Goal: Communication & Community: Connect with others

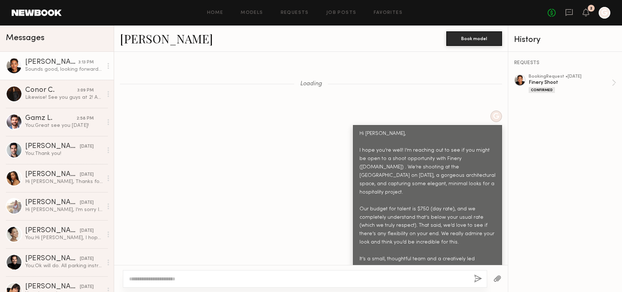
scroll to position [922, 0]
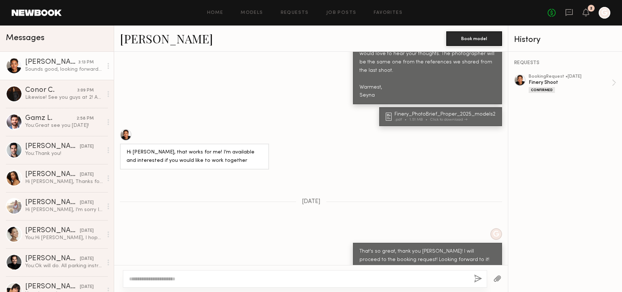
scroll to position [924, 0]
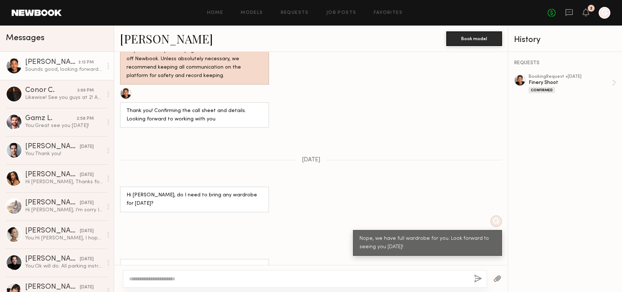
scroll to position [924, 0]
